Goal: Contribute content: Contribute content

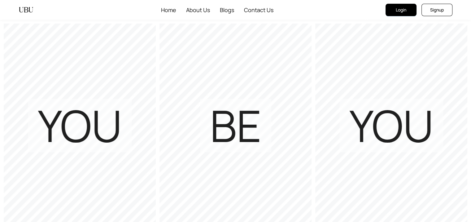
click at [397, 11] on span "Login" at bounding box center [401, 10] width 11 height 7
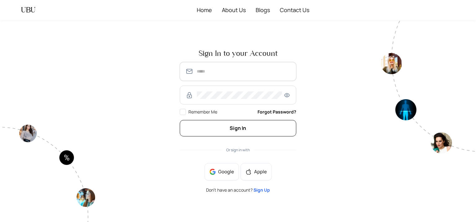
type input "**********"
click at [236, 131] on button "Sign In" at bounding box center [238, 128] width 116 height 16
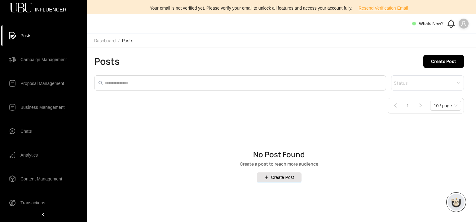
click at [466, 24] on icon "user" at bounding box center [464, 24] width 6 height 6
click at [444, 38] on span "Profile" at bounding box center [444, 36] width 37 height 7
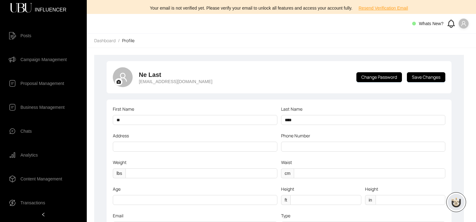
click at [466, 23] on icon "user" at bounding box center [464, 24] width 6 height 6
click at [451, 55] on span "Logout" at bounding box center [444, 56] width 37 height 7
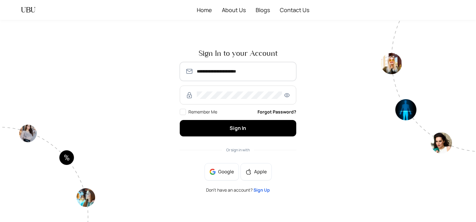
click at [245, 72] on input "**********" at bounding box center [244, 71] width 94 height 7
type input "**********"
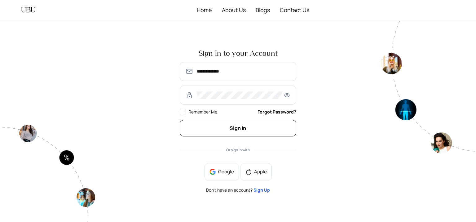
click at [247, 128] on button "Sign In" at bounding box center [238, 128] width 116 height 16
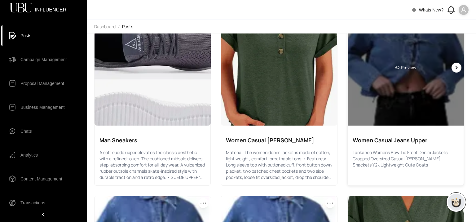
scroll to position [113, 0]
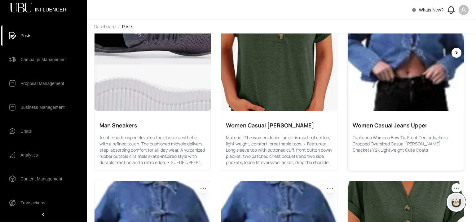
click at [456, 50] on div at bounding box center [456, 53] width 10 height 10
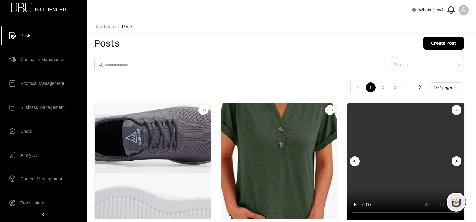
scroll to position [0, 0]
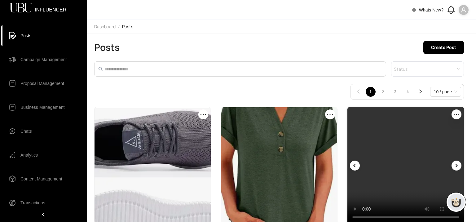
click at [453, 112] on icon "ellipsis" at bounding box center [456, 114] width 7 height 7
click at [452, 129] on span "Edit" at bounding box center [450, 128] width 12 height 7
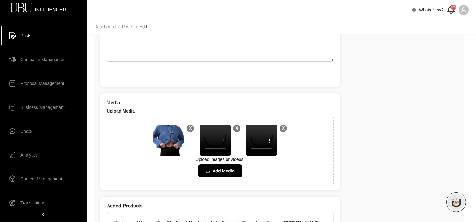
scroll to position [152, 0]
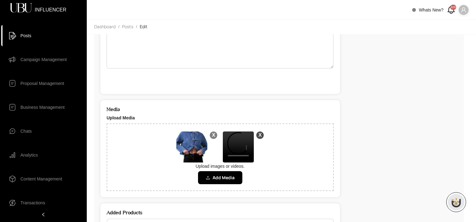
click at [234, 135] on div "X" at bounding box center [243, 146] width 43 height 33
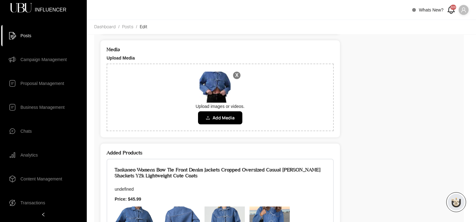
scroll to position [213, 0]
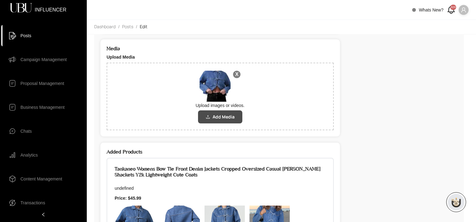
click at [229, 116] on span "Add Media" at bounding box center [224, 116] width 22 height 7
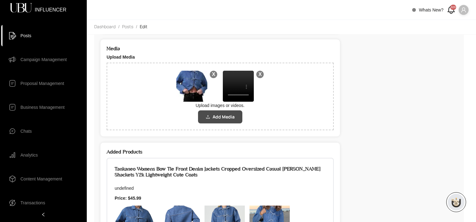
click at [230, 118] on span "Add Media" at bounding box center [224, 116] width 22 height 7
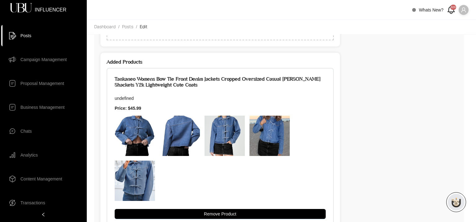
scroll to position [353, 0]
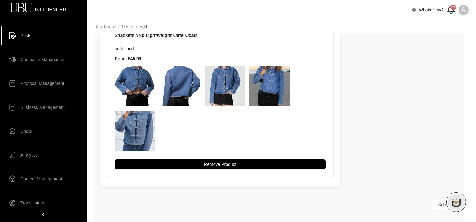
click at [435, 200] on button "Submit" at bounding box center [445, 205] width 26 height 10
click at [438, 204] on span "Submit" at bounding box center [445, 204] width 14 height 7
click at [439, 205] on span "Submit" at bounding box center [445, 204] width 14 height 7
